Goal: Information Seeking & Learning: Check status

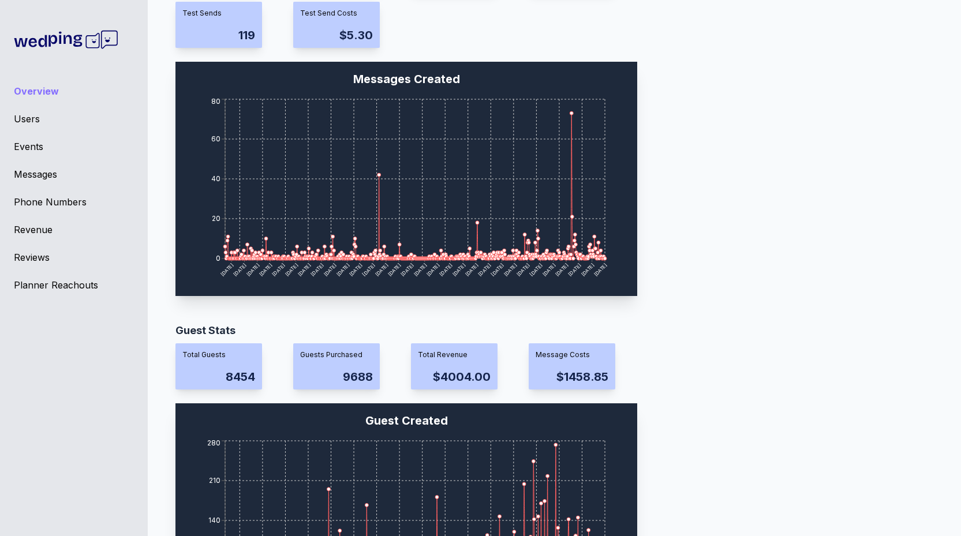
scroll to position [884, 0]
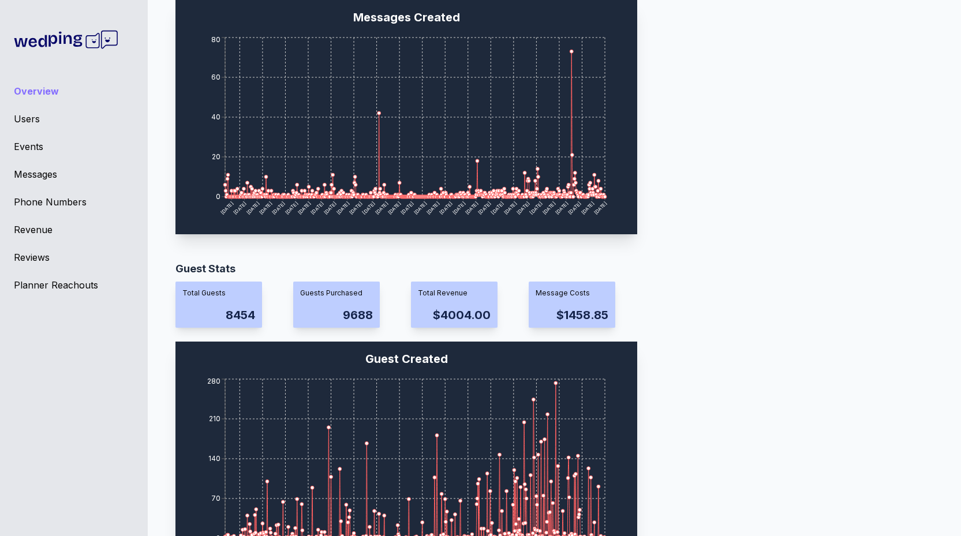
click at [842, 39] on div "Message Stats Total Messages 841 Total Receipts 27116 Receipt Success 26158 (96…" at bounding box center [550, 53] width 749 height 379
click at [27, 143] on div "Events" at bounding box center [74, 147] width 120 height 14
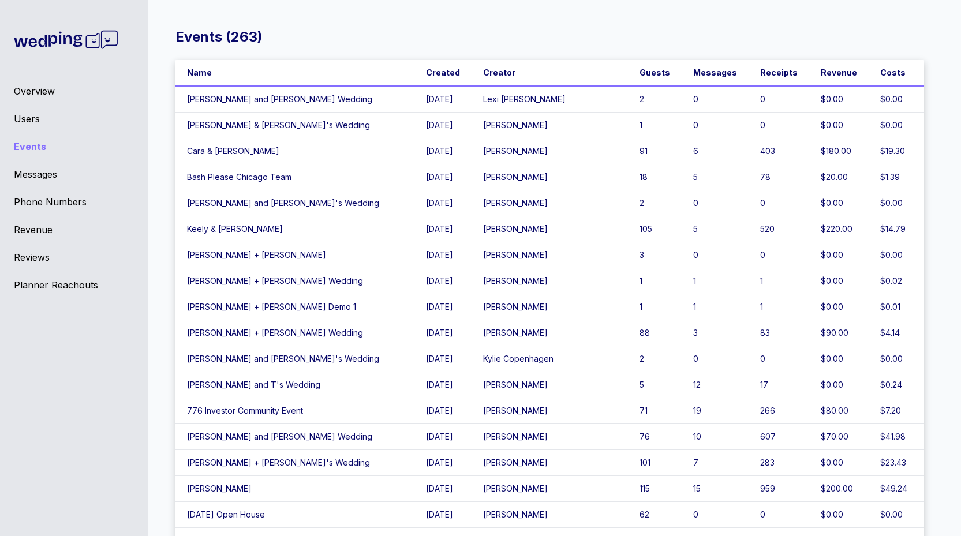
click at [28, 174] on div "Messages" at bounding box center [74, 174] width 120 height 14
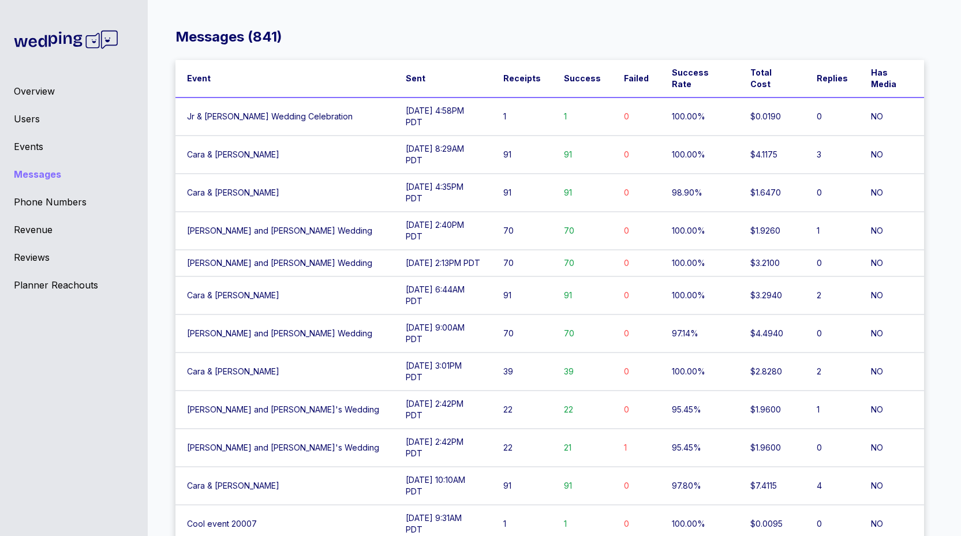
click at [233, 102] on td "Jr & [PERSON_NAME] Wedding Celebration" at bounding box center [285, 117] width 219 height 38
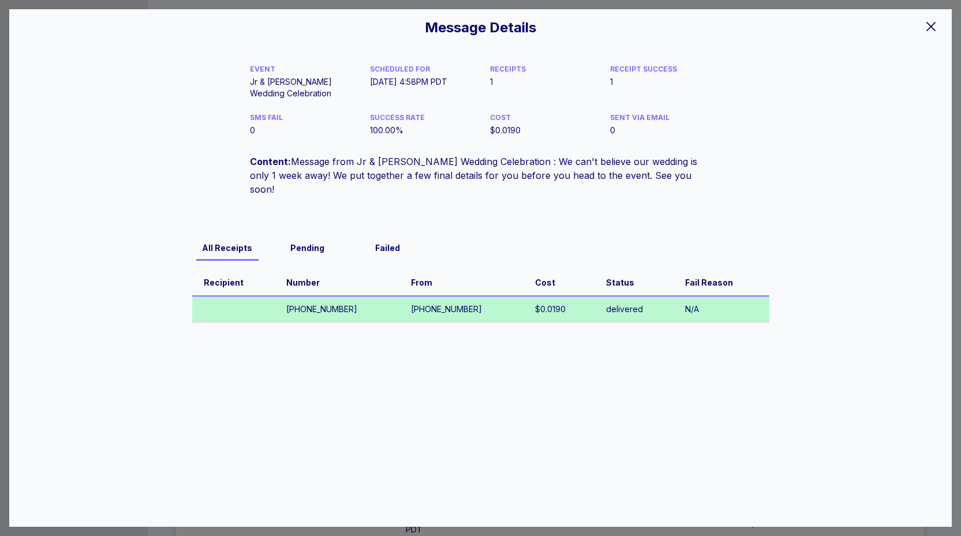
click at [263, 5] on div "Message Details EVENT Jr & [PERSON_NAME] Wedding Celebration SCHEDULED FOR [DAT…" at bounding box center [480, 268] width 961 height 536
click at [930, 35] on div at bounding box center [931, 26] width 23 height 24
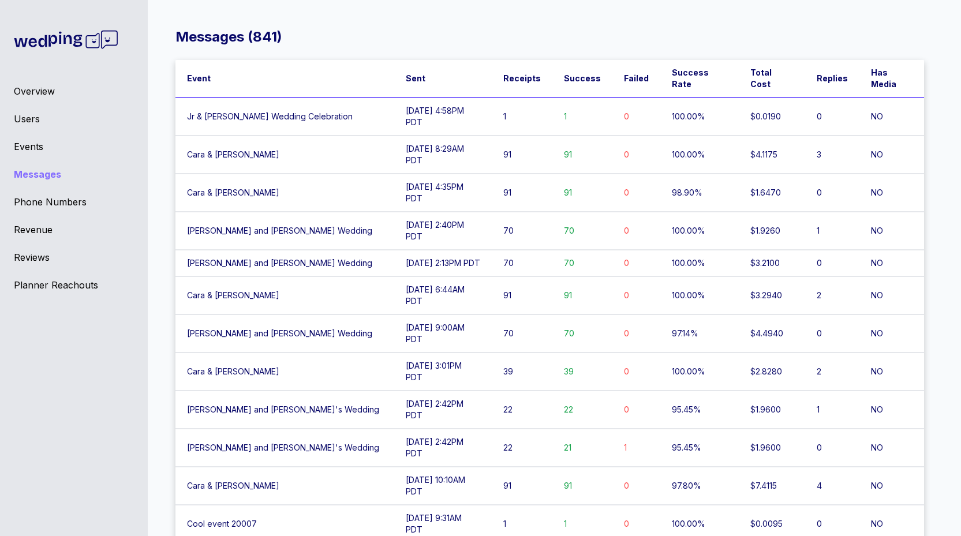
click at [30, 141] on div "Events" at bounding box center [74, 147] width 120 height 14
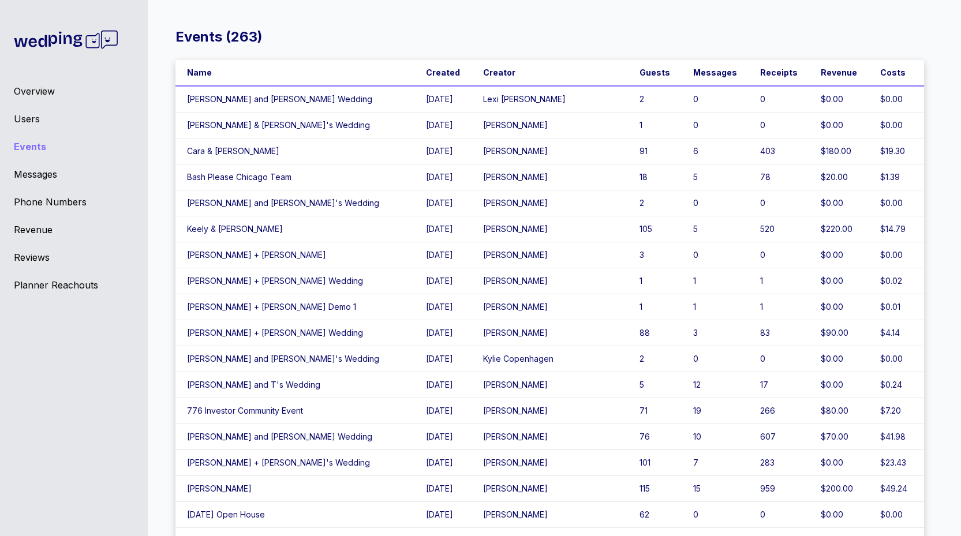
click at [33, 88] on div "Overview" at bounding box center [74, 91] width 120 height 14
